Goal: Information Seeking & Learning: Learn about a topic

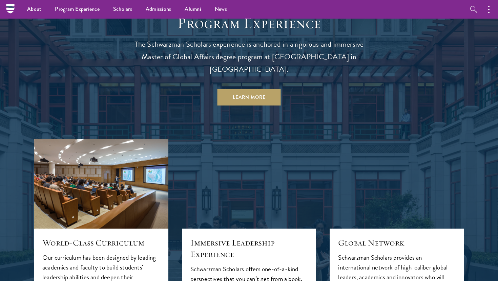
scroll to position [172, 0]
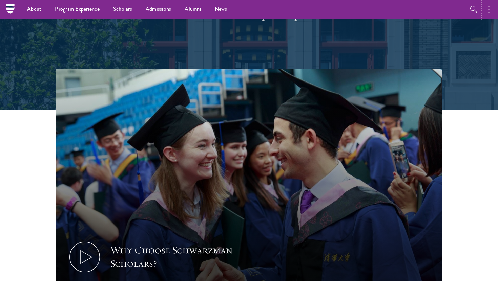
click at [487, 6] on button "button" at bounding box center [490, 9] width 15 height 19
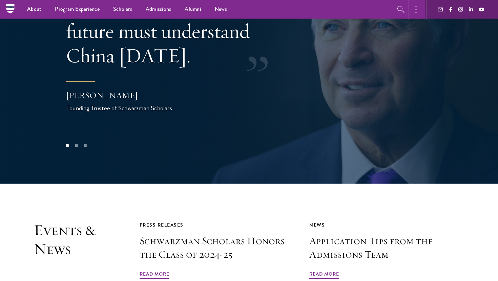
scroll to position [857, 0]
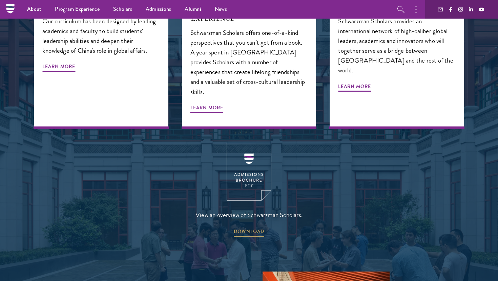
click at [17, 8] on nav "About Overview Leadership Donors Program Experience Overview Curriculum Student…" at bounding box center [205, 9] width 391 height 19
click at [11, 7] on nav "About Overview Leadership Donors Program Experience Overview Curriculum Student…" at bounding box center [205, 9] width 391 height 19
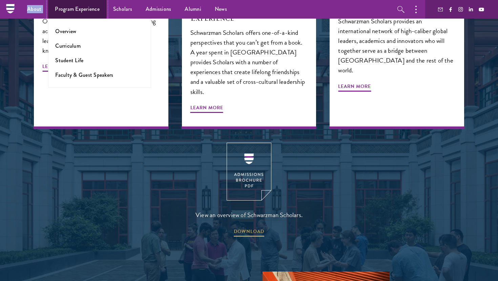
click at [84, 11] on link "Program Experience" at bounding box center [77, 9] width 58 height 19
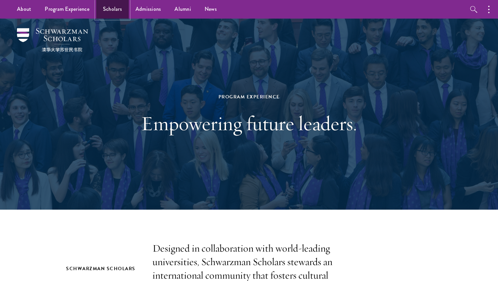
click at [116, 10] on link "Scholars" at bounding box center [112, 9] width 33 height 19
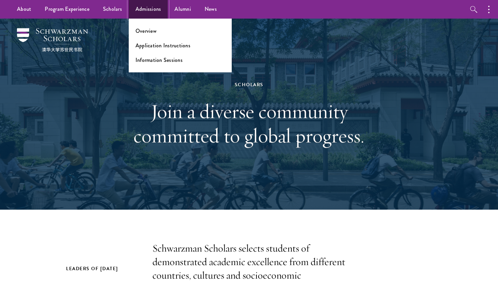
click at [151, 5] on link "Admissions" at bounding box center [148, 9] width 39 height 19
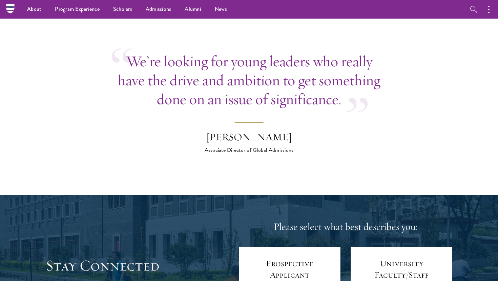
scroll to position [2385, 0]
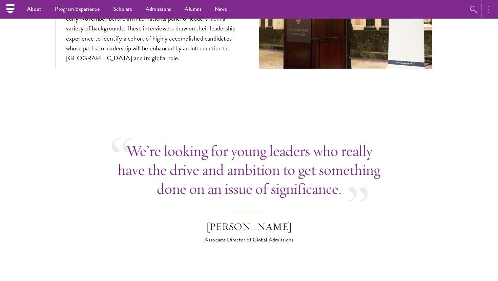
click at [490, 8] on button "button" at bounding box center [490, 9] width 15 height 19
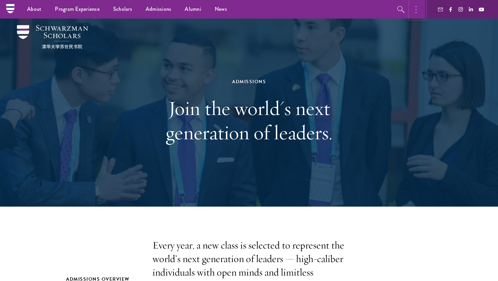
scroll to position [0, 0]
